Goal: Information Seeking & Learning: Learn about a topic

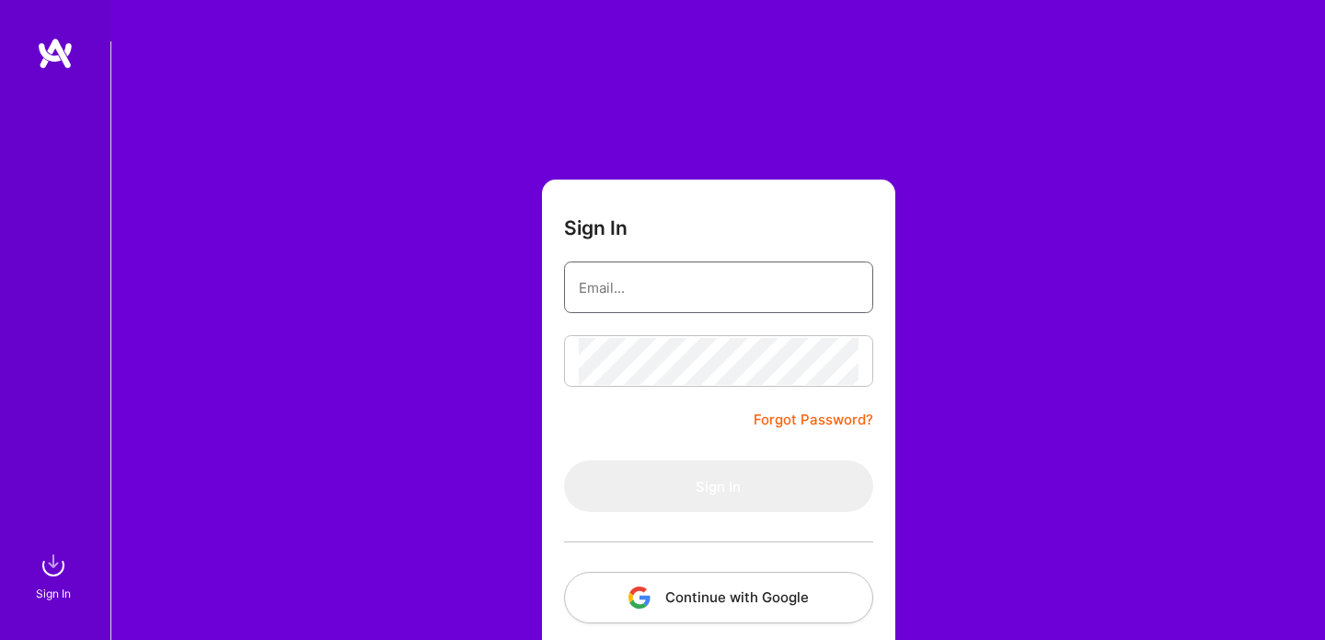
type input "info@hamidomid.com"
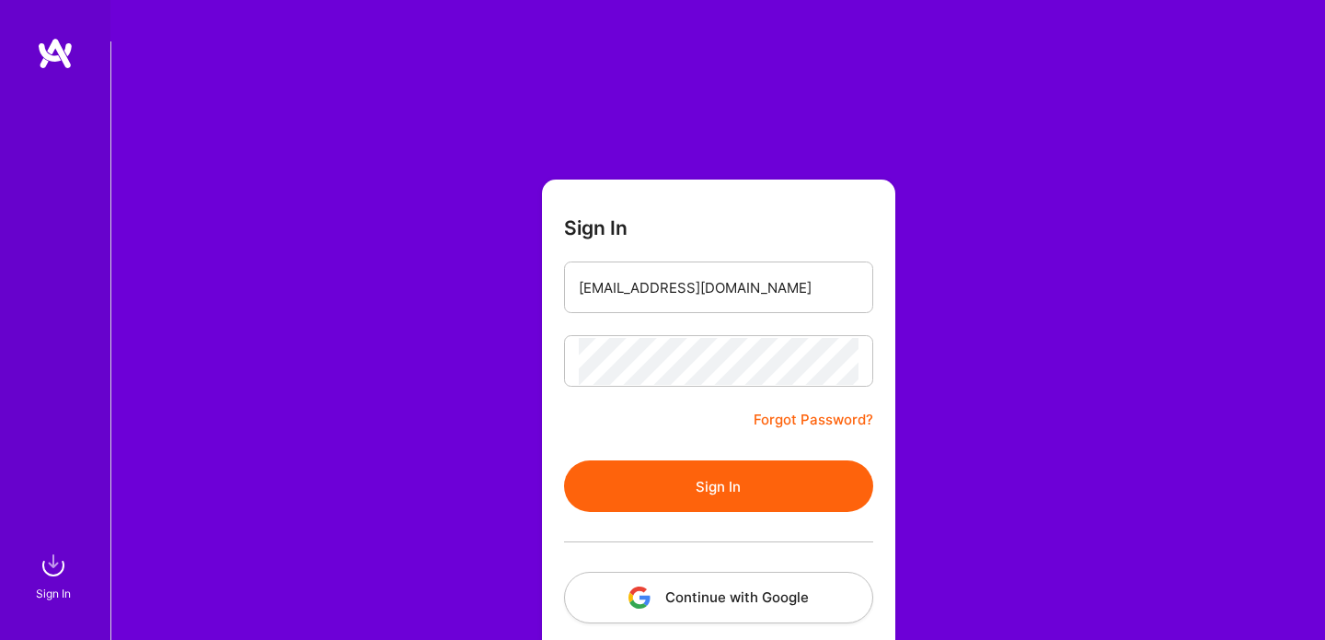
click at [773, 460] on button "Sign In" at bounding box center [718, 486] width 309 height 52
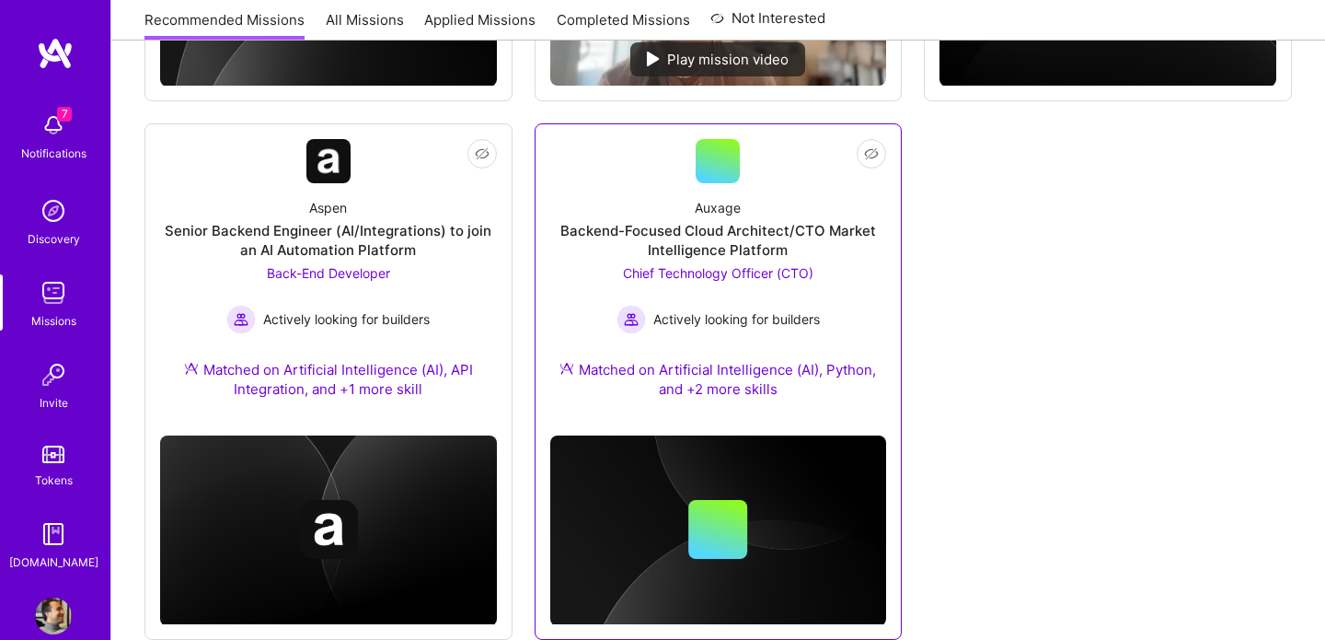
scroll to position [1291, 0]
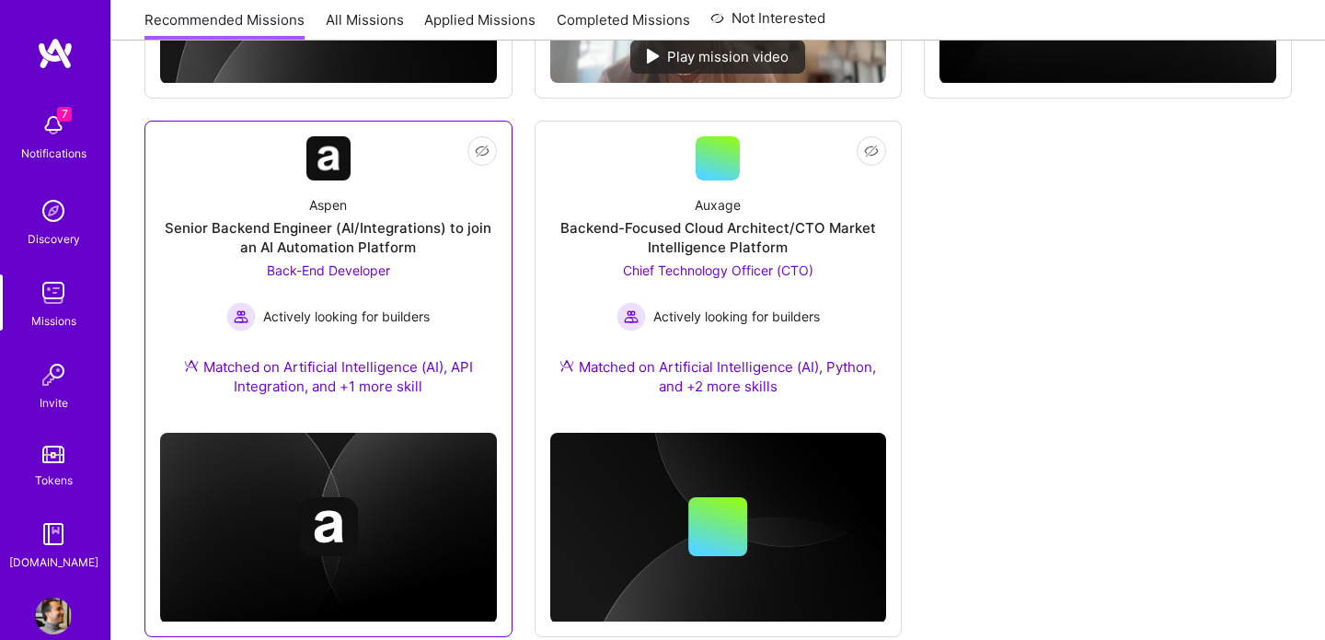
click at [335, 195] on div "Aspen" at bounding box center [328, 204] width 38 height 19
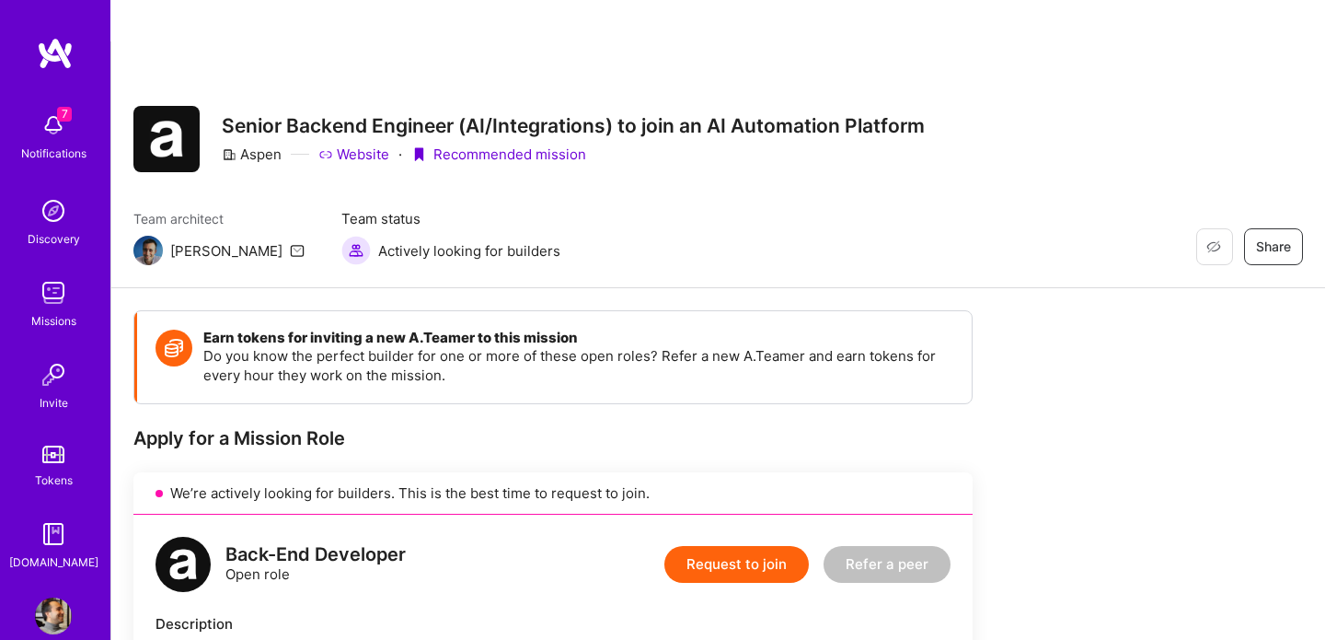
click at [345, 145] on link "Website" at bounding box center [353, 154] width 71 height 19
